Goal: Information Seeking & Learning: Find specific page/section

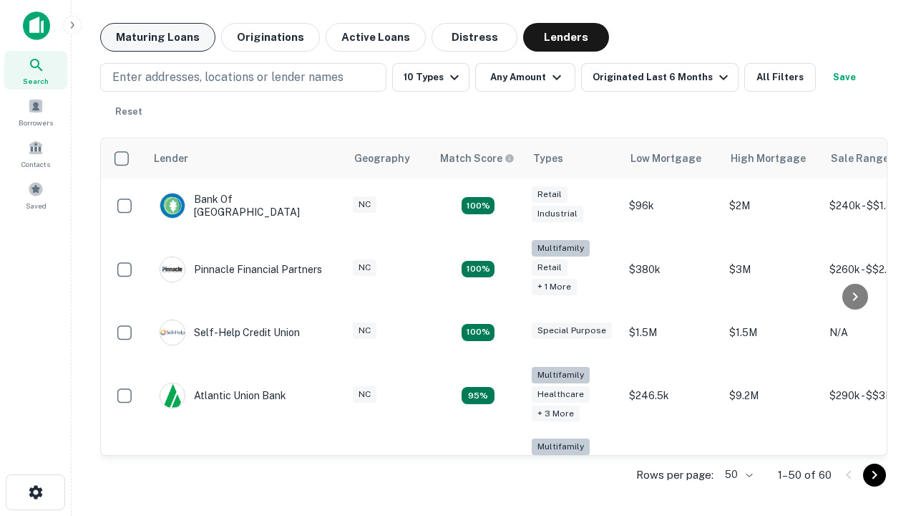
click at [158, 37] on button "Maturing Loans" at bounding box center [157, 37] width 115 height 29
